Goal: Register for event/course

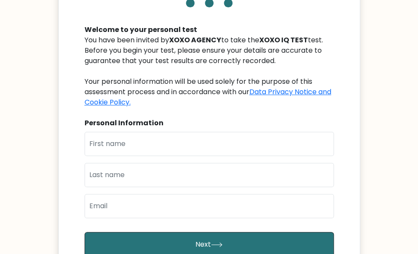
scroll to position [77, 0]
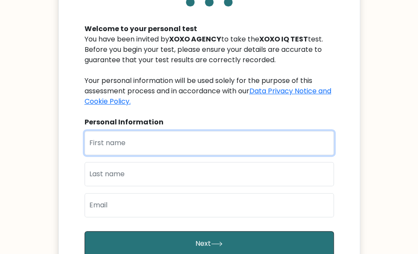
click at [173, 141] on input "text" at bounding box center [209, 143] width 249 height 24
type input "metu"
type input "chidozie"
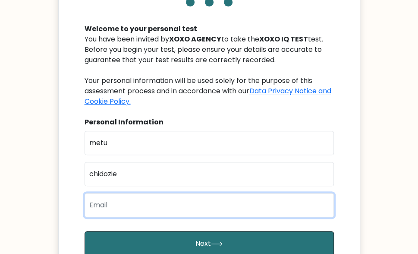
type input "[EMAIL_ADDRESS][DOMAIN_NAME]"
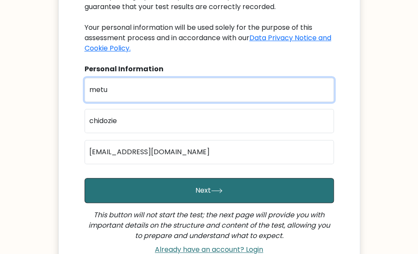
scroll to position [128, 0]
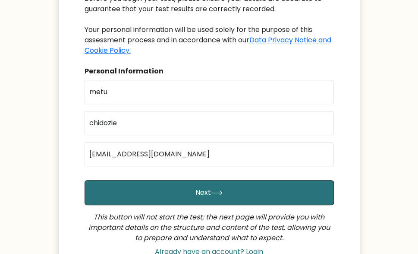
click at [162, 180] on button "Next" at bounding box center [209, 192] width 249 height 25
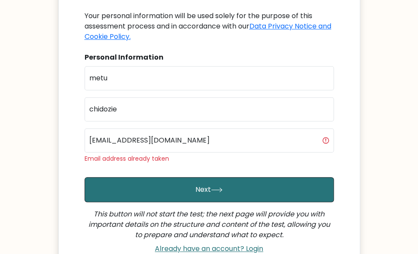
scroll to position [144, 0]
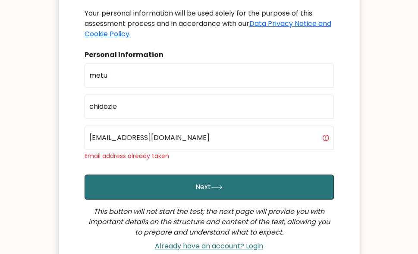
click at [166, 187] on button "Next" at bounding box center [209, 186] width 249 height 25
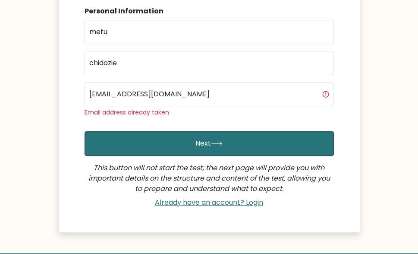
scroll to position [187, 0]
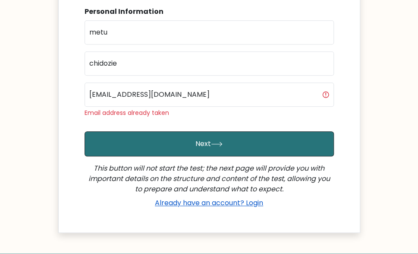
click at [185, 199] on link "Already have an account? Login" at bounding box center [208, 203] width 115 height 10
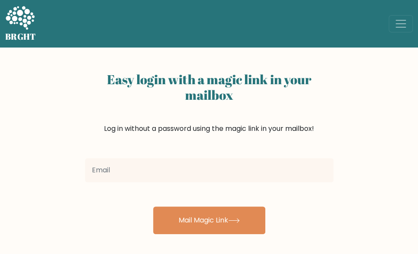
click at [166, 168] on input "email" at bounding box center [209, 170] width 248 height 24
type input "doctorleinad@gmail.com"
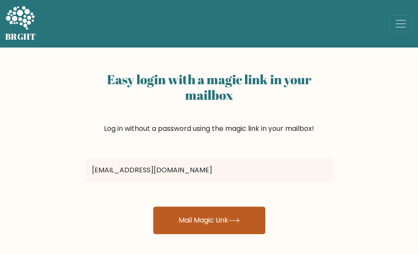
click at [179, 215] on button "Mail Magic Link" at bounding box center [209, 220] width 112 height 28
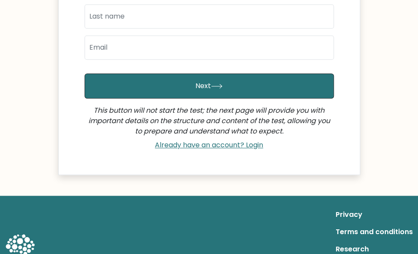
scroll to position [235, 0]
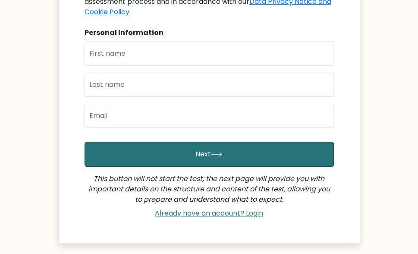
scroll to position [166, 0]
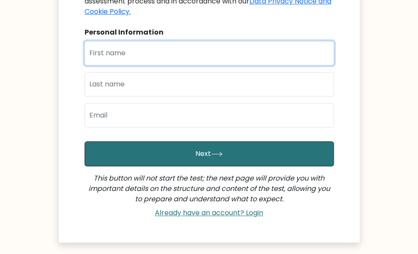
click at [135, 56] on input "text" at bounding box center [209, 53] width 249 height 24
type input "metu"
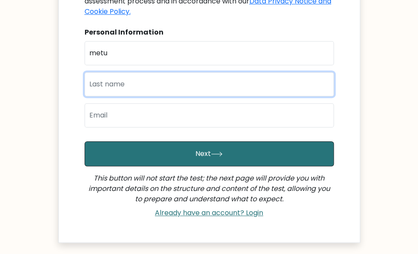
type input "chidozie"
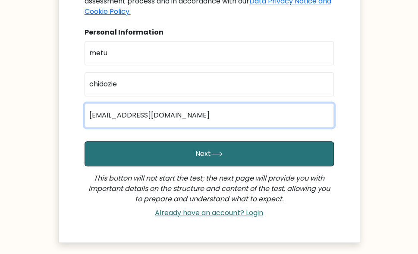
click at [183, 116] on input "doctorleinad@gmail.com" at bounding box center [209, 115] width 249 height 24
type input "d"
type input "danielhardy063@gmail.com"
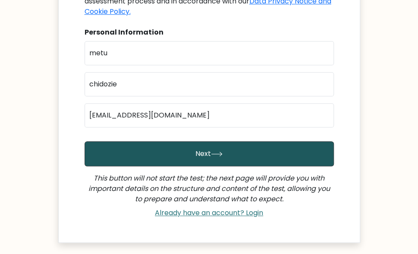
click at [188, 154] on button "Next" at bounding box center [209, 153] width 249 height 25
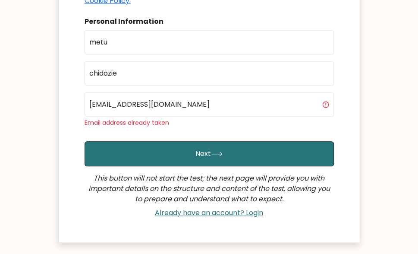
scroll to position [178, 0]
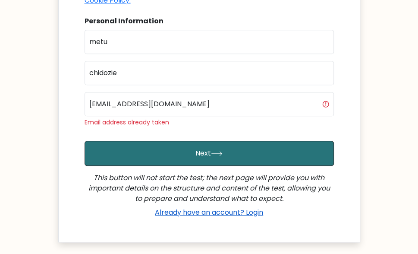
click at [192, 210] on link "Already have an account? Login" at bounding box center [208, 212] width 115 height 10
